Goal: Task Accomplishment & Management: Use online tool/utility

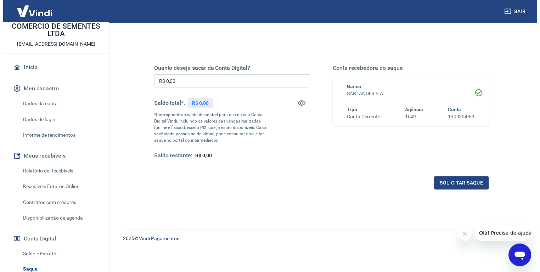
scroll to position [112, 0]
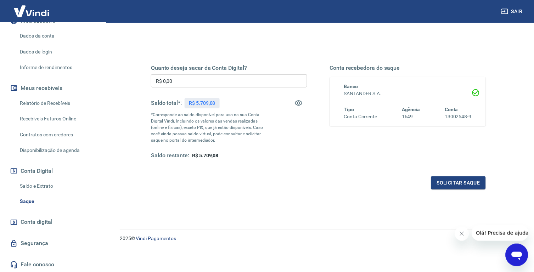
click at [241, 80] on input "R$ 0,00" at bounding box center [229, 80] width 156 height 13
type input "R$ 5.500,00"
click at [451, 182] on button "Solicitar saque" at bounding box center [458, 183] width 55 height 13
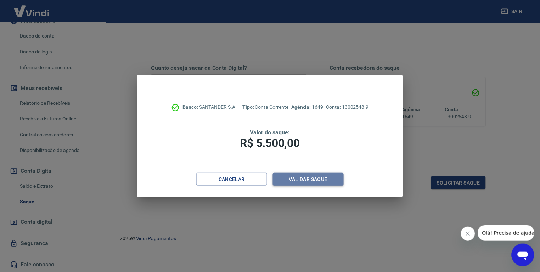
click at [320, 178] on button "Validar saque" at bounding box center [308, 179] width 71 height 13
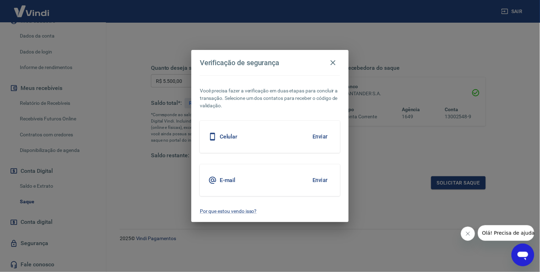
click at [319, 137] on button "Enviar" at bounding box center [320, 136] width 23 height 15
click at [321, 133] on button "Enviar" at bounding box center [320, 136] width 23 height 15
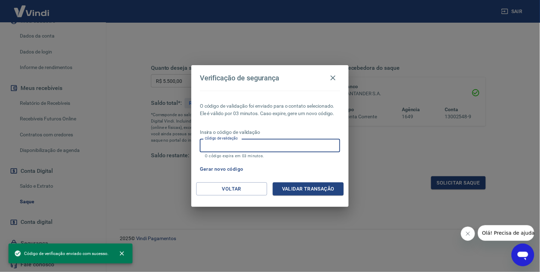
click at [281, 145] on input "Código de validação" at bounding box center [270, 145] width 140 height 13
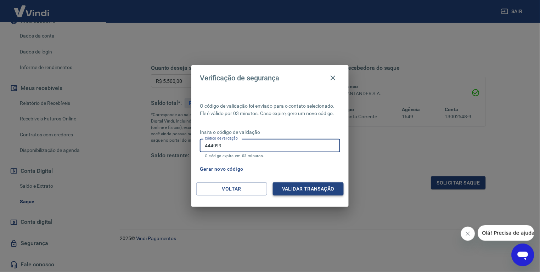
type input "444099"
click at [297, 190] on button "Validar transação" at bounding box center [308, 189] width 71 height 13
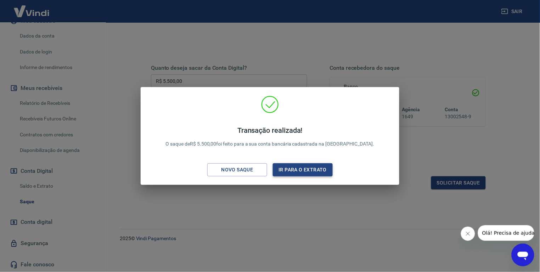
click at [303, 170] on button "Ir para o extrato" at bounding box center [303, 169] width 60 height 13
